Goal: Task Accomplishment & Management: Manage account settings

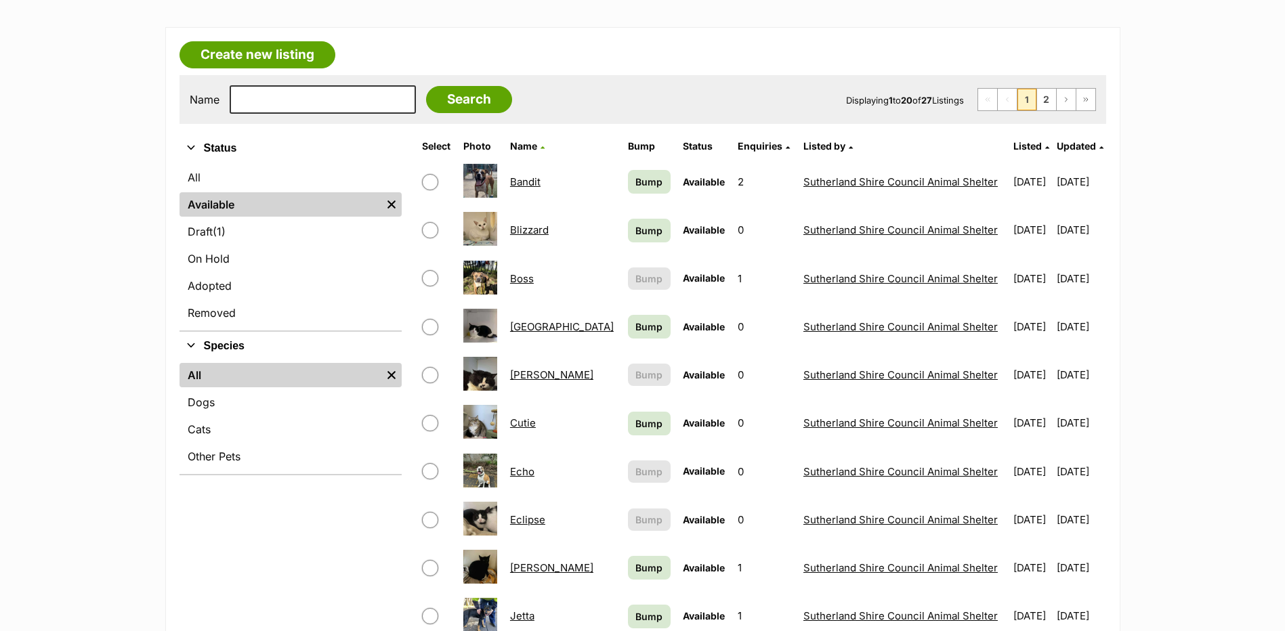
scroll to position [271, 0]
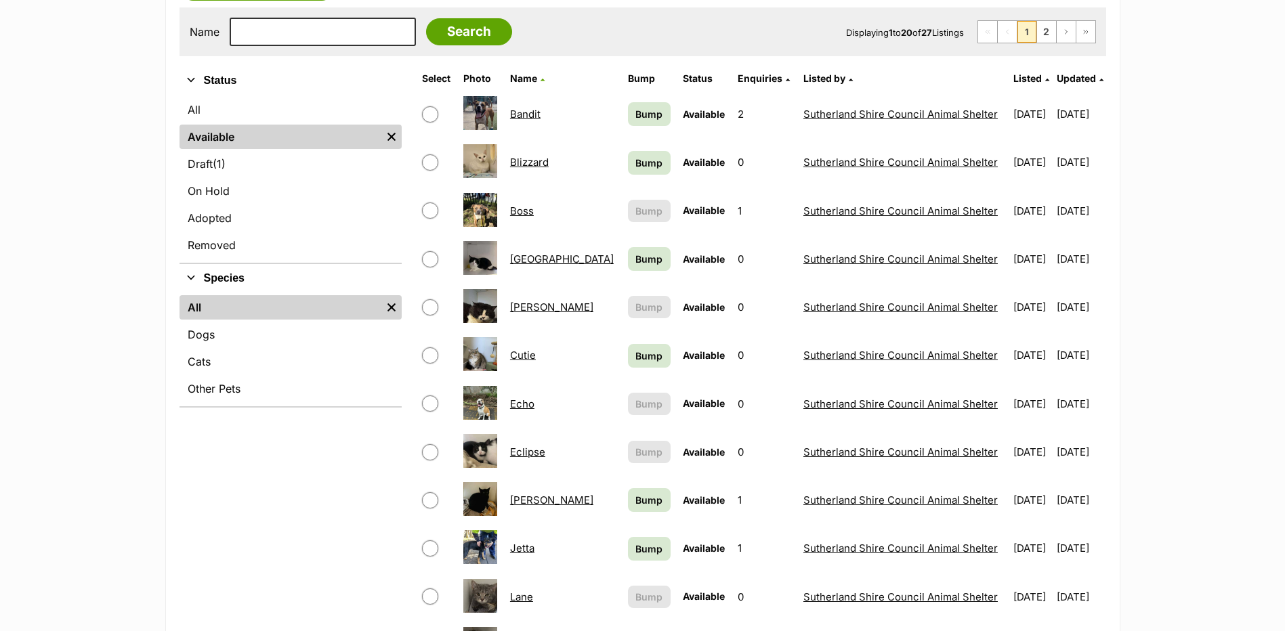
click at [520, 358] on link "Cutie" at bounding box center [523, 355] width 26 height 13
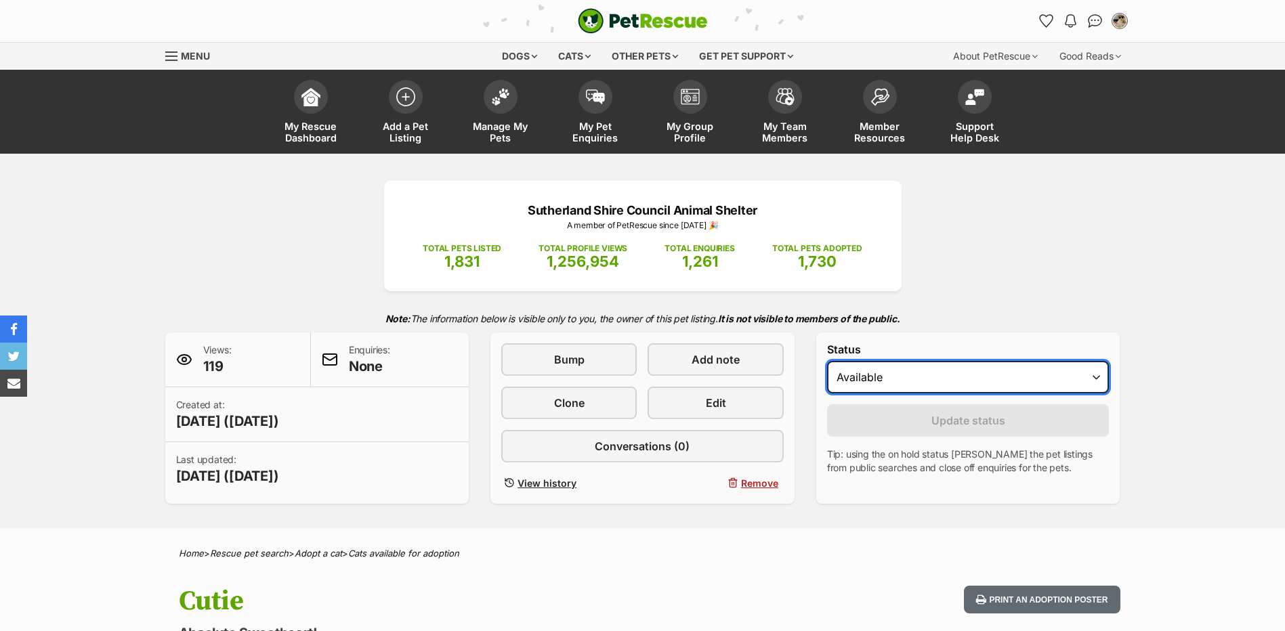
click at [840, 379] on select "Draft Available On hold Adopted" at bounding box center [968, 377] width 283 height 33
select select "rehomed"
click at [827, 361] on select "Draft Available On hold Adopted" at bounding box center [968, 377] width 283 height 33
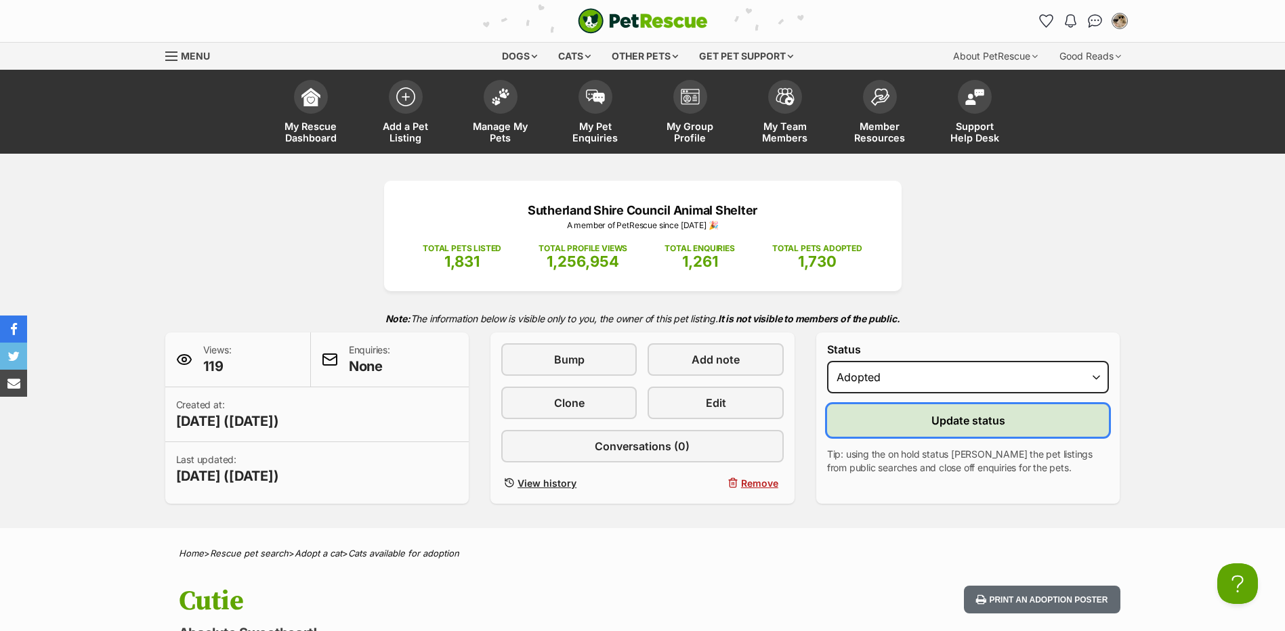
click at [868, 421] on button "Update status" at bounding box center [968, 420] width 283 height 33
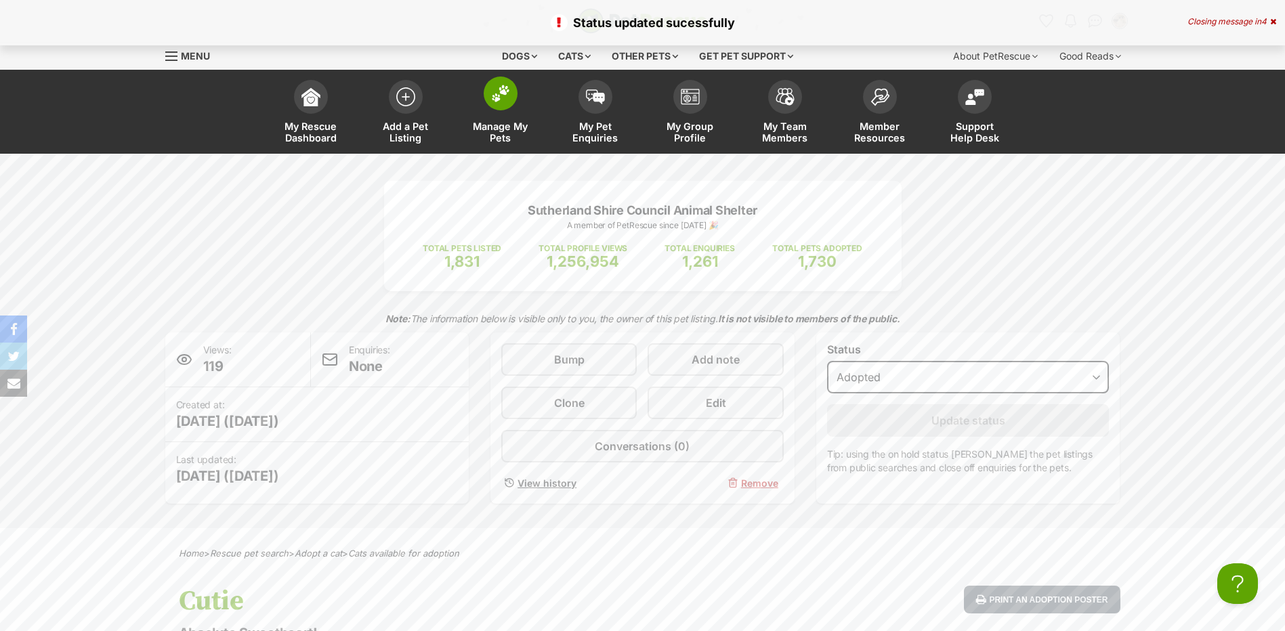
click at [503, 96] on img at bounding box center [500, 94] width 19 height 18
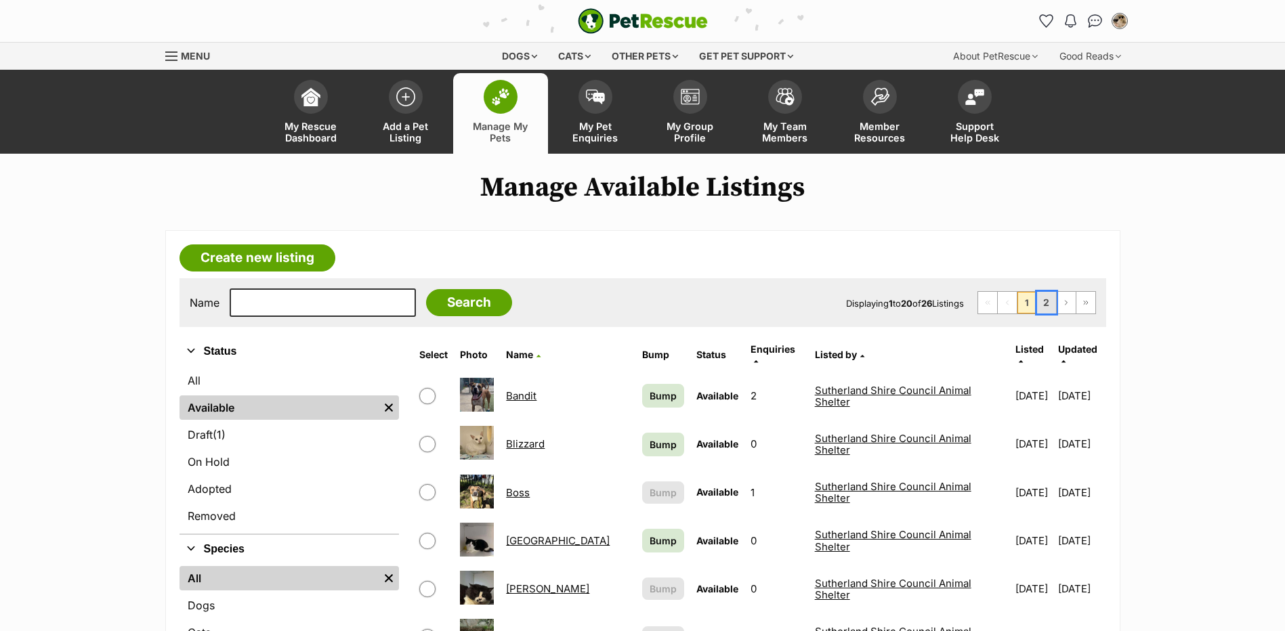
click at [1048, 306] on link "2" at bounding box center [1046, 303] width 19 height 22
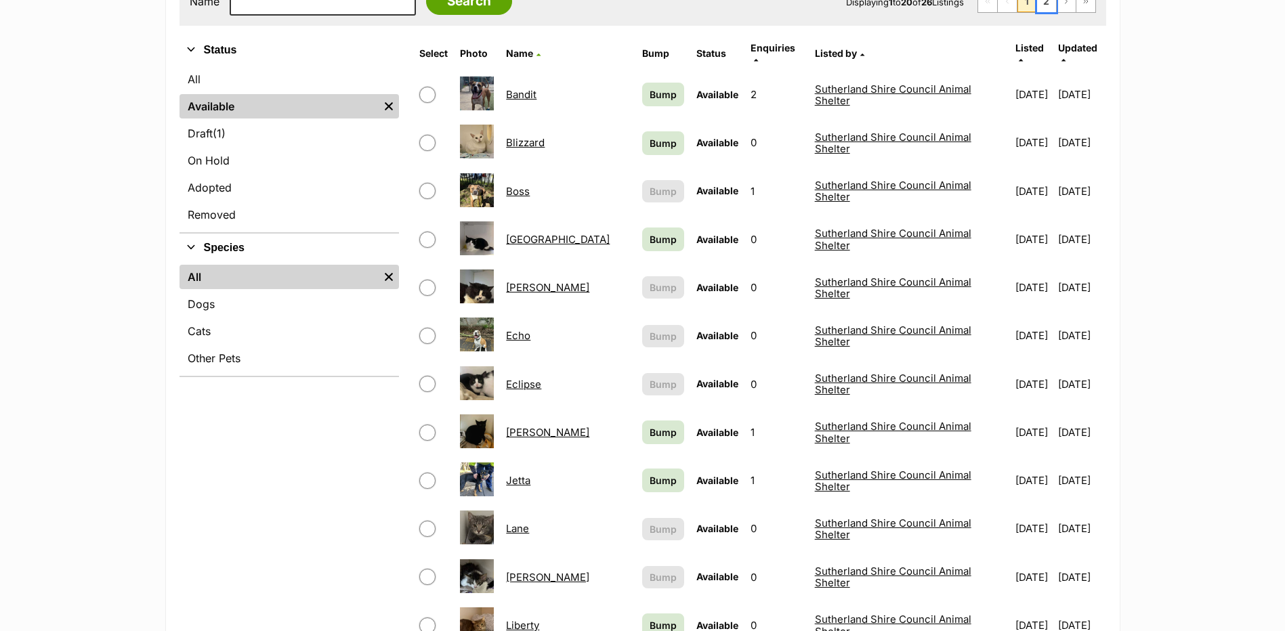
scroll to position [339, 0]
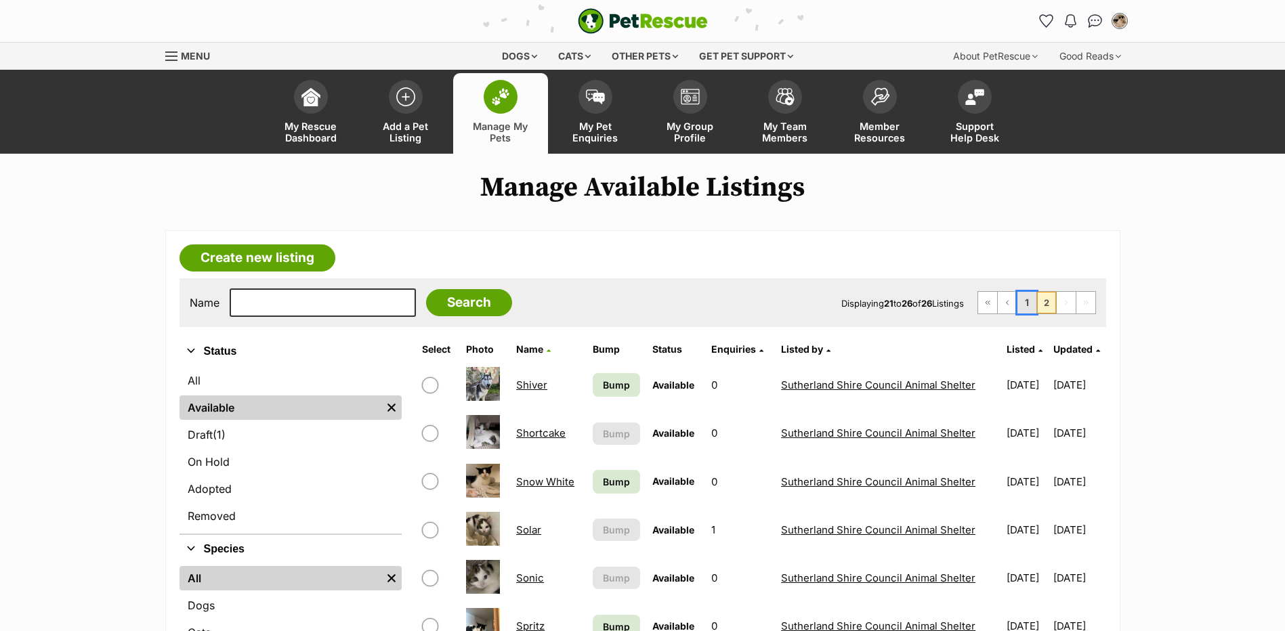
click at [1027, 306] on link "1" at bounding box center [1027, 303] width 19 height 22
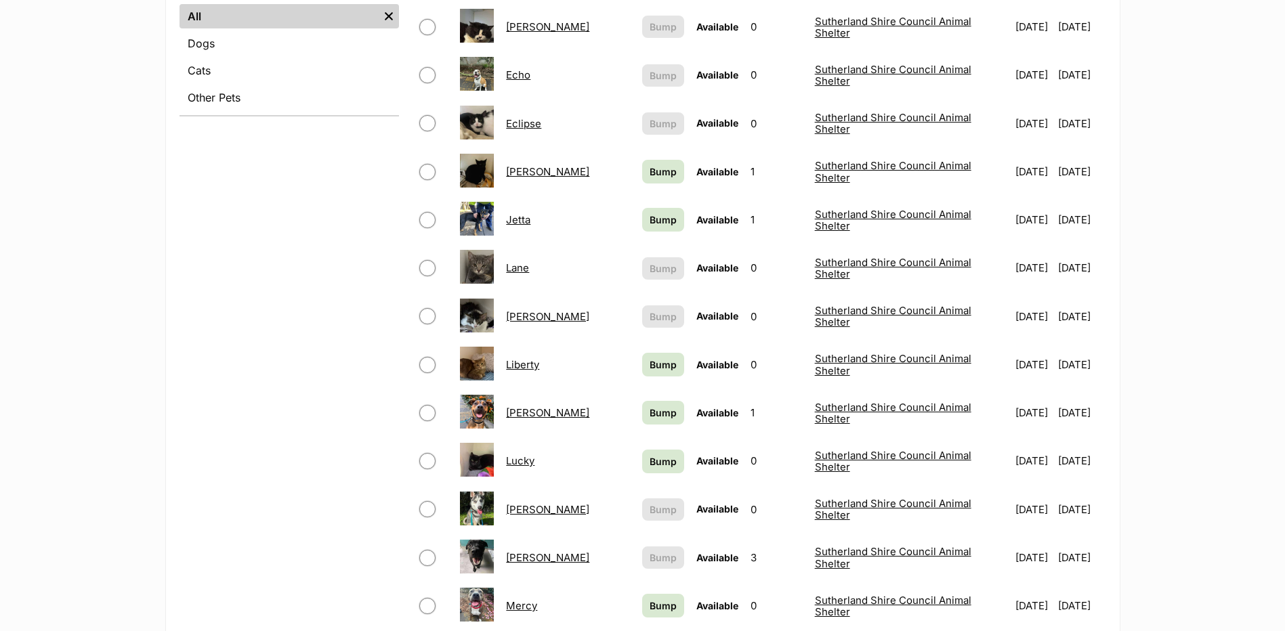
scroll to position [745, 0]
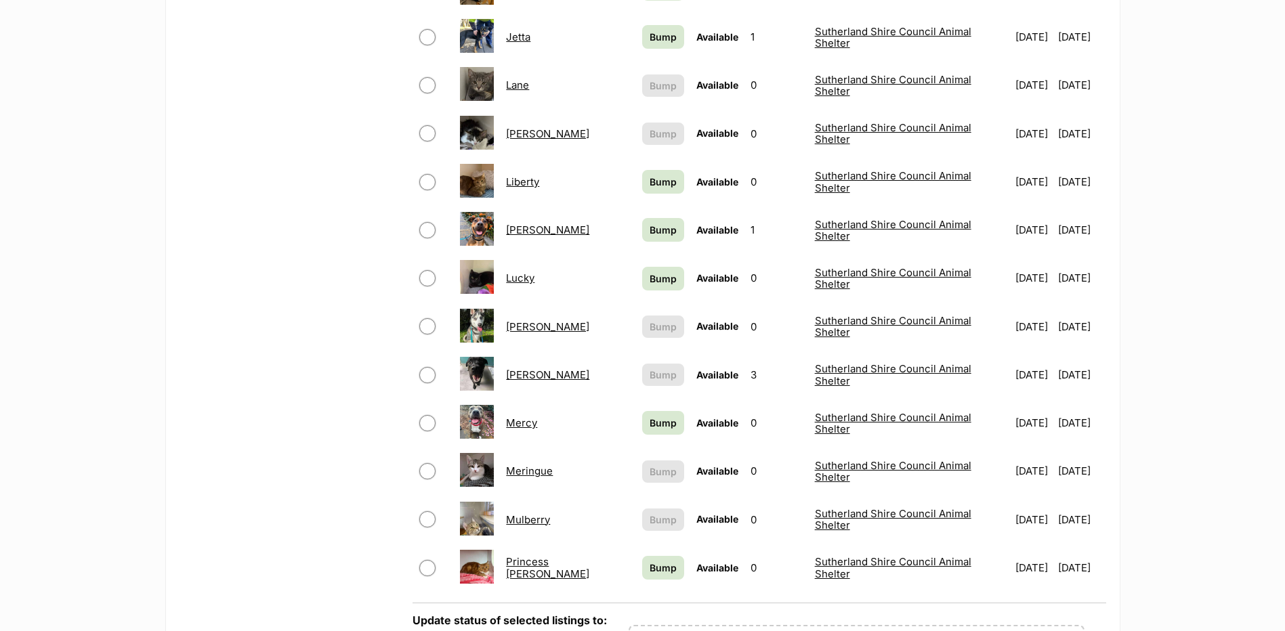
click at [499, 406] on td at bounding box center [477, 423] width 45 height 47
click at [533, 417] on link "Mercy" at bounding box center [521, 423] width 31 height 13
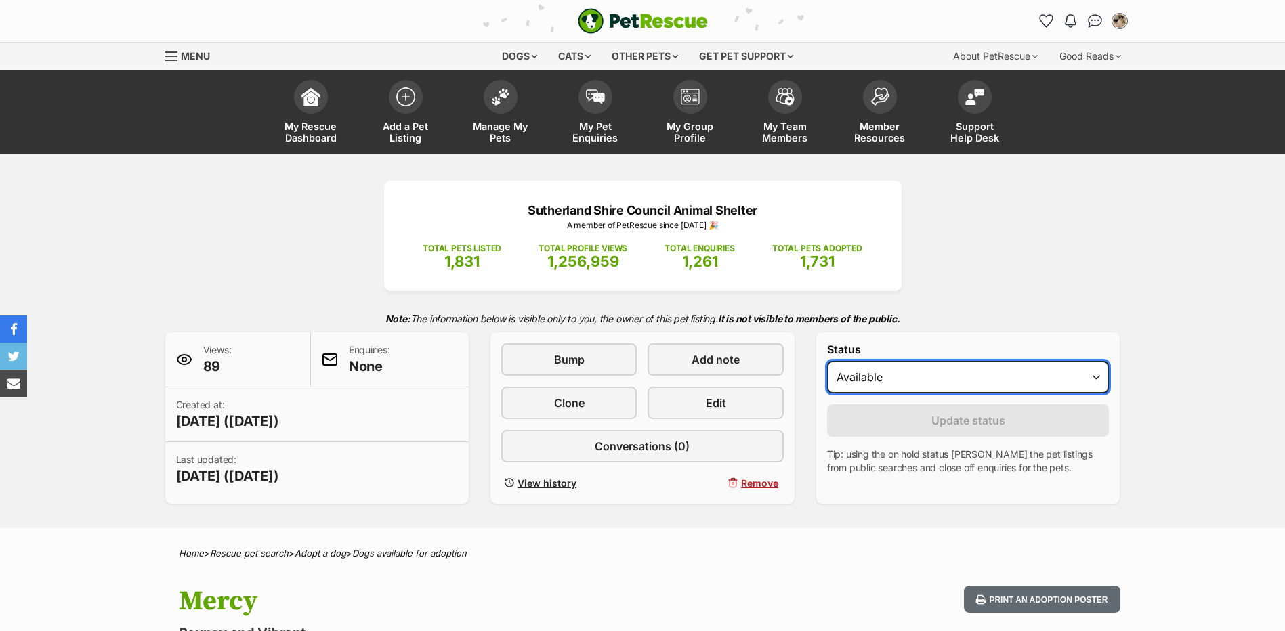
click at [928, 362] on select "Draft Available On hold Adopted" at bounding box center [968, 377] width 283 height 33
click at [923, 378] on select "Draft Available On hold Adopted" at bounding box center [968, 377] width 283 height 33
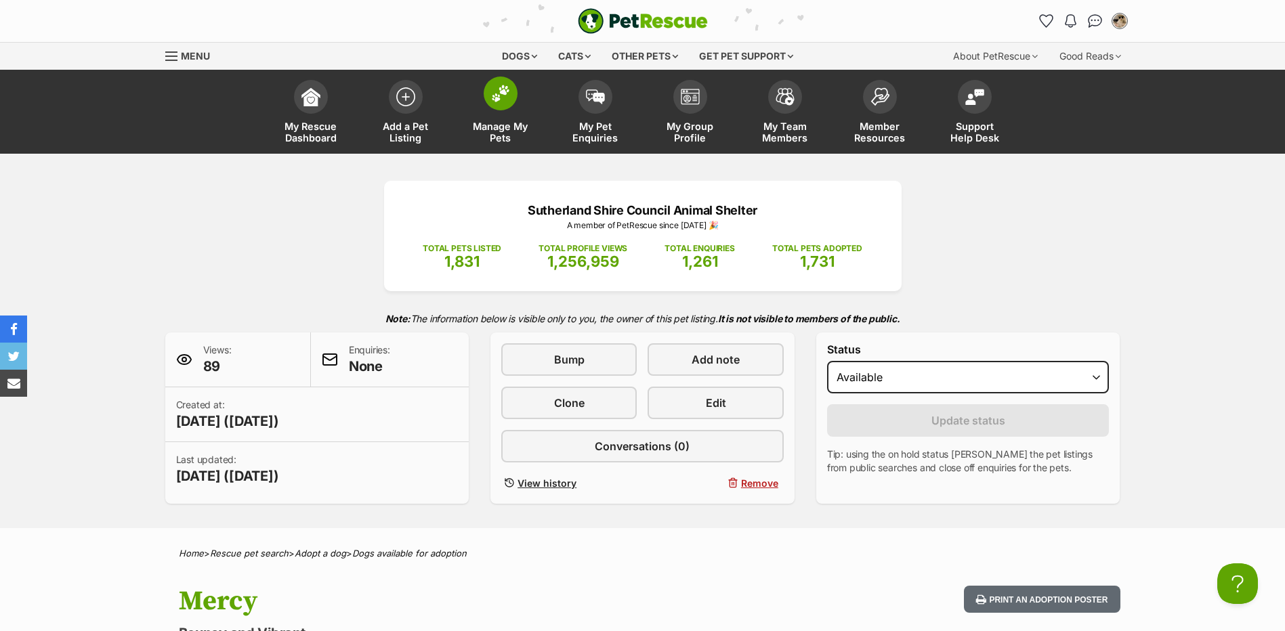
click at [484, 92] on span at bounding box center [501, 94] width 34 height 34
